Goal: Task Accomplishment & Management: Use online tool/utility

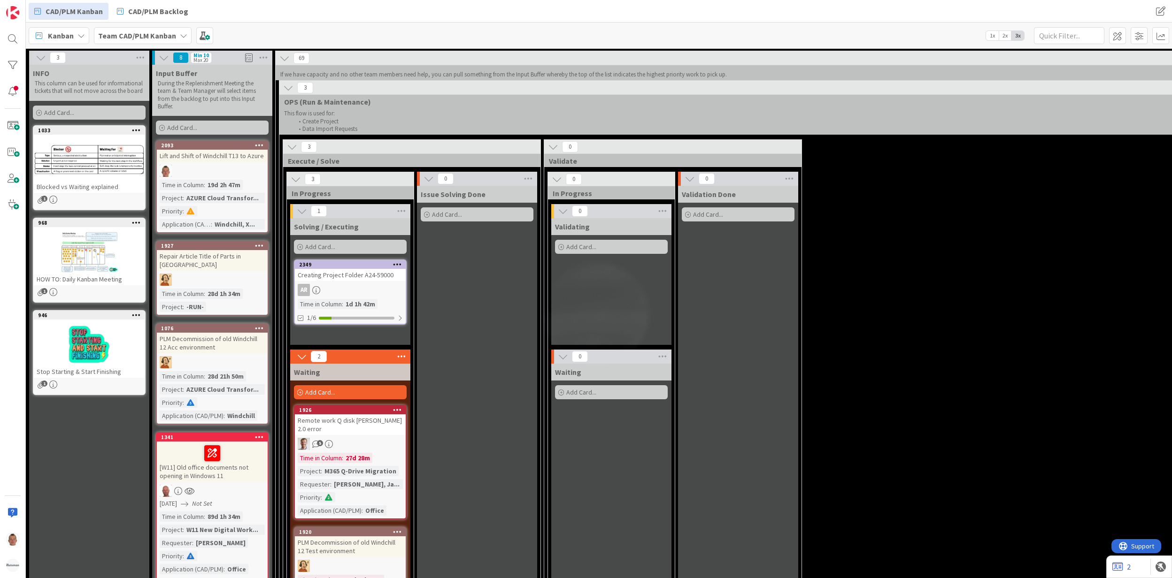
click at [1138, 216] on div "3 Execute / Solve 3 In Progress 1 Solving / Executing Add Card... 2349 Creating…" at bounding box center [1064, 395] width 1566 height 512
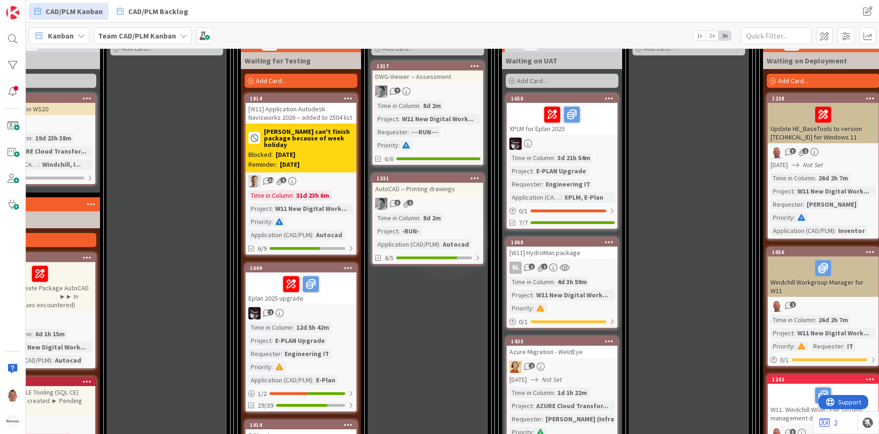
scroll to position [1366, 832]
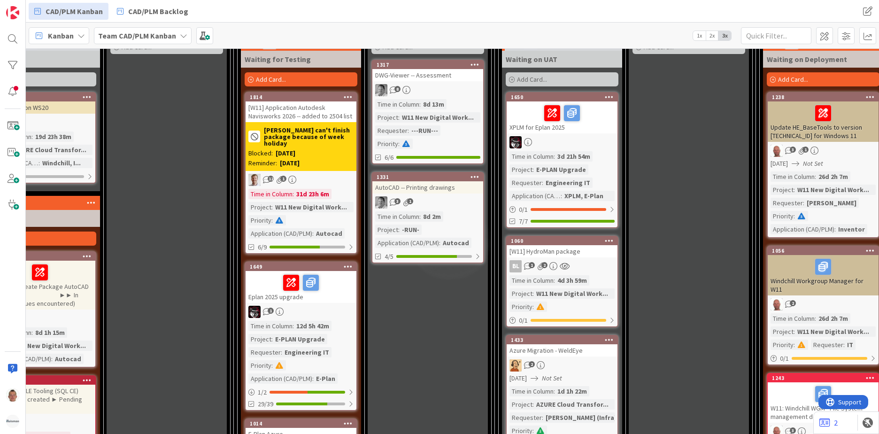
drag, startPoint x: 85, startPoint y: 385, endPoint x: 114, endPoint y: 407, distance: 35.8
click at [85, 385] on div "AutoCAD -- HSLE Tooling (SQL CE) ►► Package created ► Pending start testing" at bounding box center [40, 398] width 111 height 29
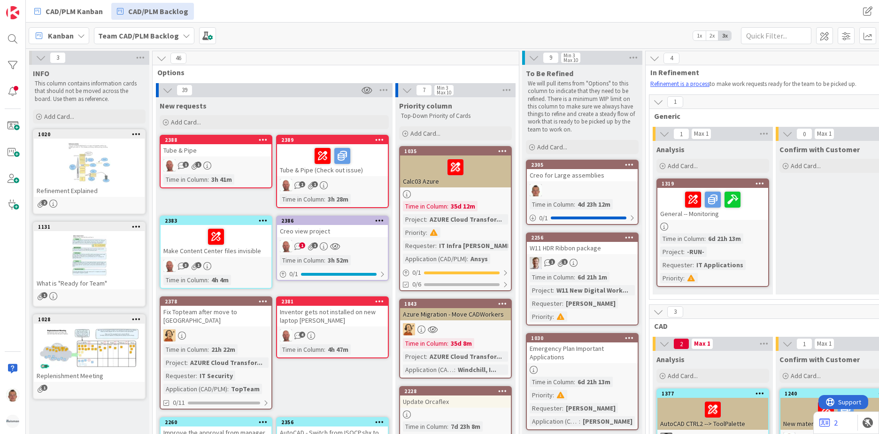
click at [266, 141] on icon at bounding box center [263, 139] width 9 height 7
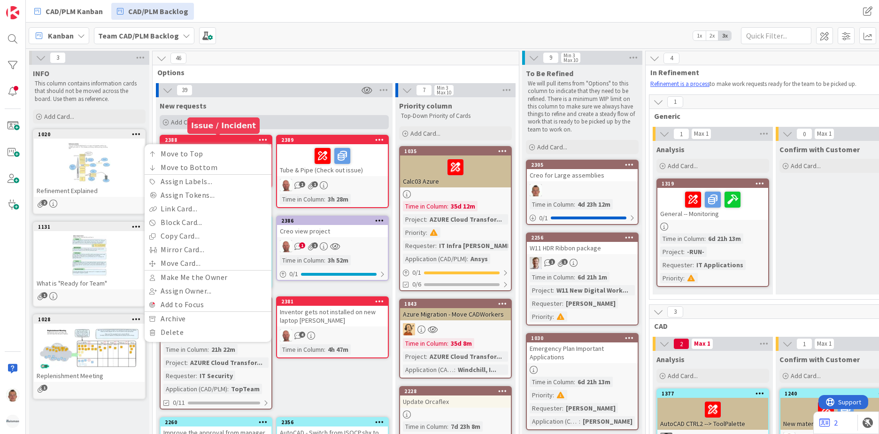
click at [241, 126] on div "Add Card..." at bounding box center [274, 122] width 229 height 14
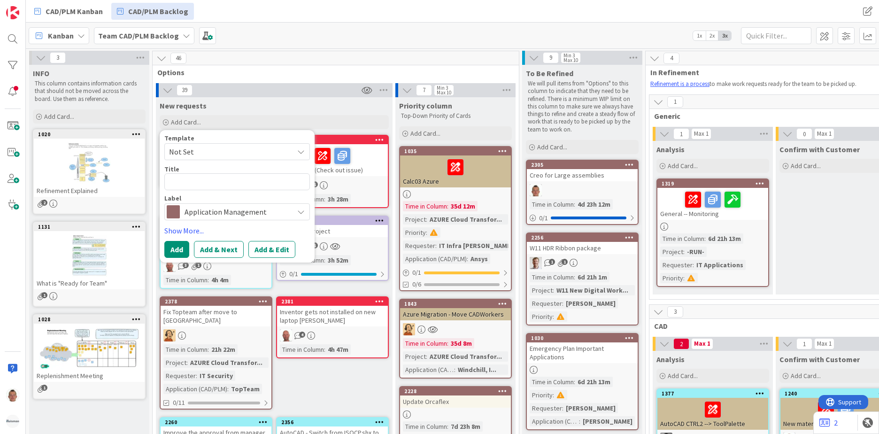
click at [301, 98] on div "New requests" at bounding box center [274, 103] width 237 height 13
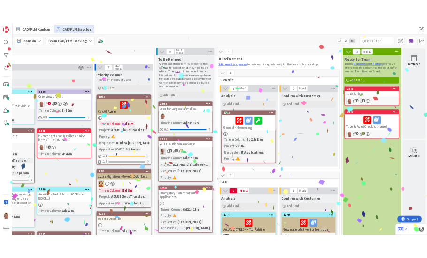
scroll to position [0, 207]
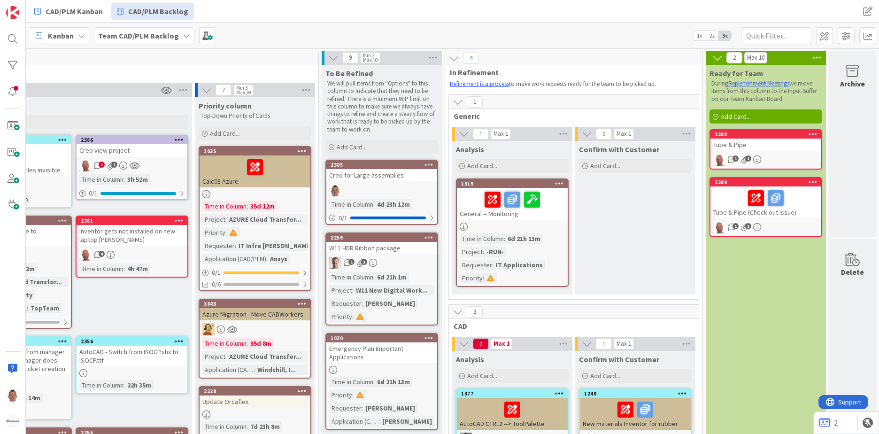
click at [811, 57] on icon at bounding box center [817, 58] width 12 height 14
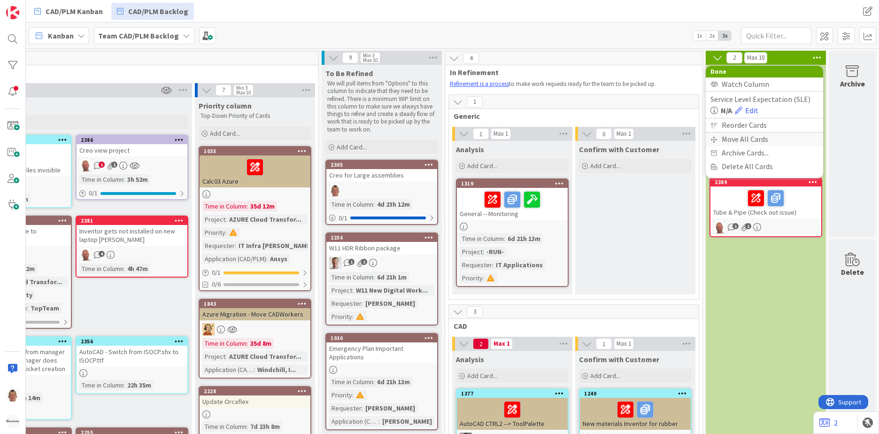
click at [752, 138] on div "Move All Cards" at bounding box center [764, 139] width 117 height 14
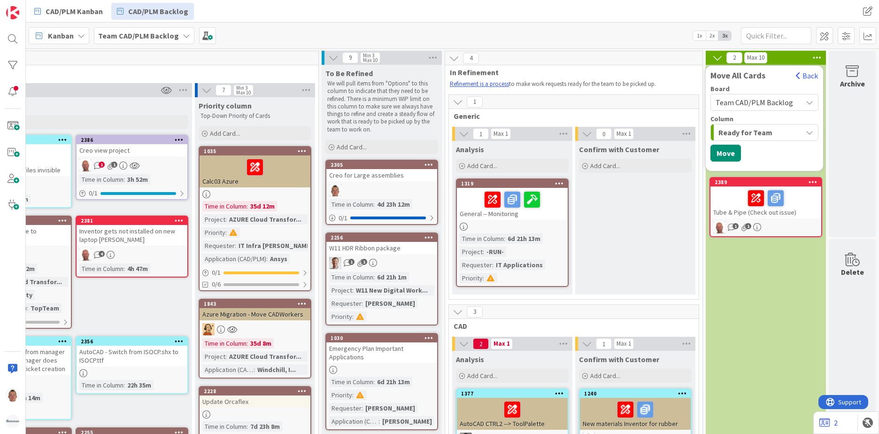
click at [736, 100] on span "Team CAD/PLM Backlog" at bounding box center [753, 102] width 77 height 9
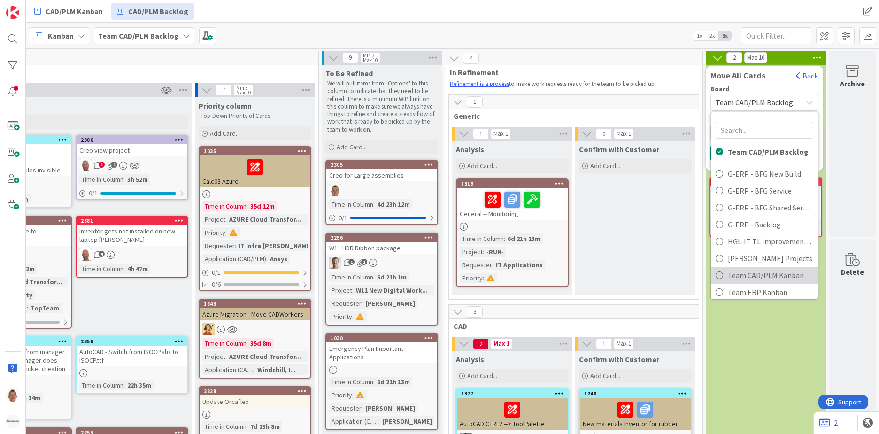
click at [754, 279] on span "Team CAD/PLM Kanban" at bounding box center [770, 275] width 85 height 14
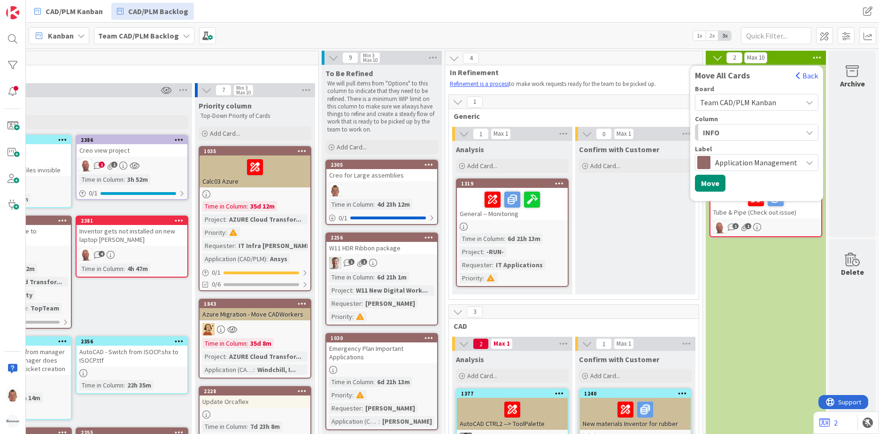
click at [735, 130] on div "INFO" at bounding box center [750, 132] width 101 height 15
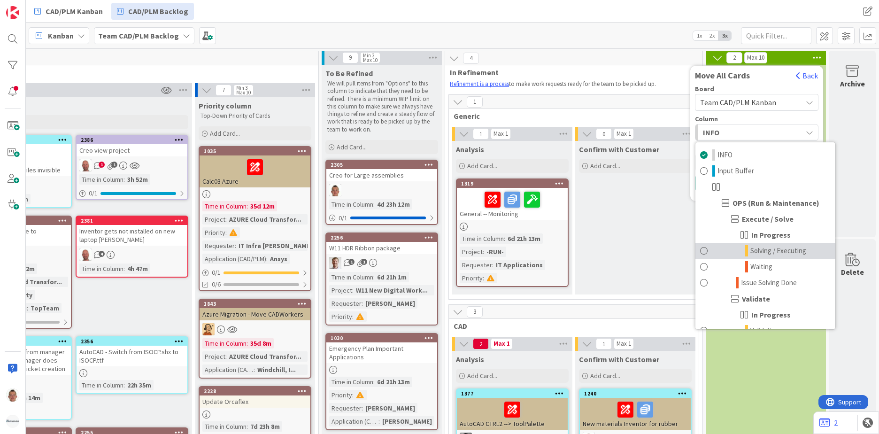
click at [765, 253] on span "Solving / Executing" at bounding box center [778, 250] width 56 height 11
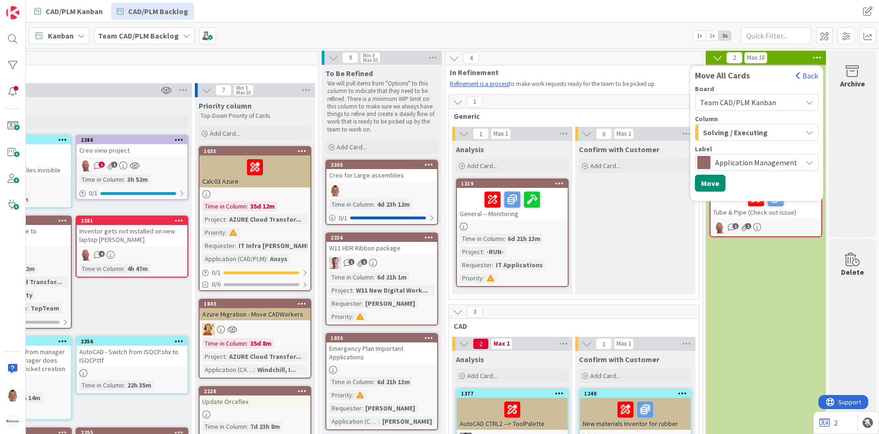
click at [735, 160] on span "Application Management" at bounding box center [756, 162] width 82 height 13
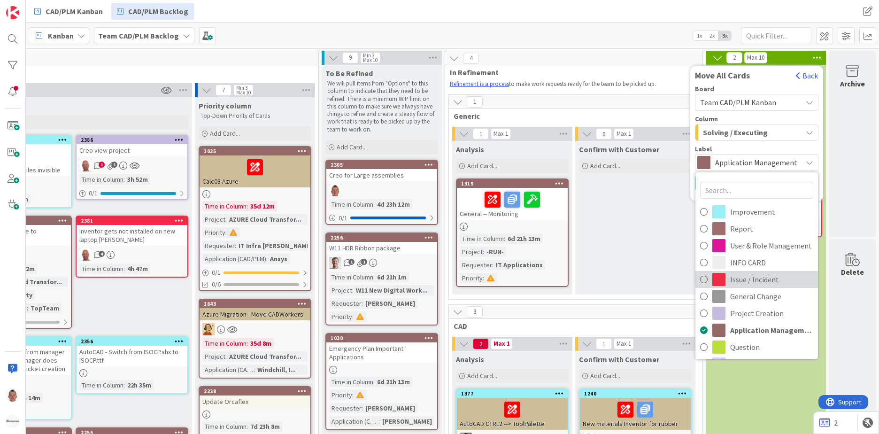
click at [738, 278] on span "Issue / Incident" at bounding box center [771, 279] width 83 height 14
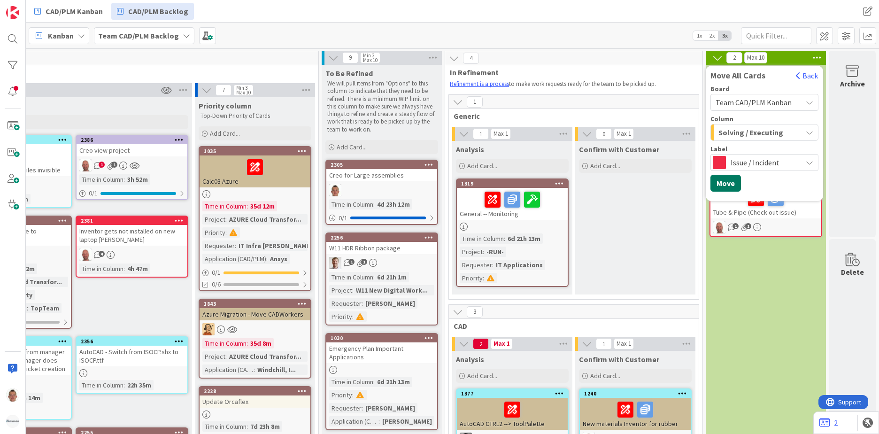
click at [725, 184] on button "Move" at bounding box center [725, 183] width 31 height 17
